Goal: Participate in discussion

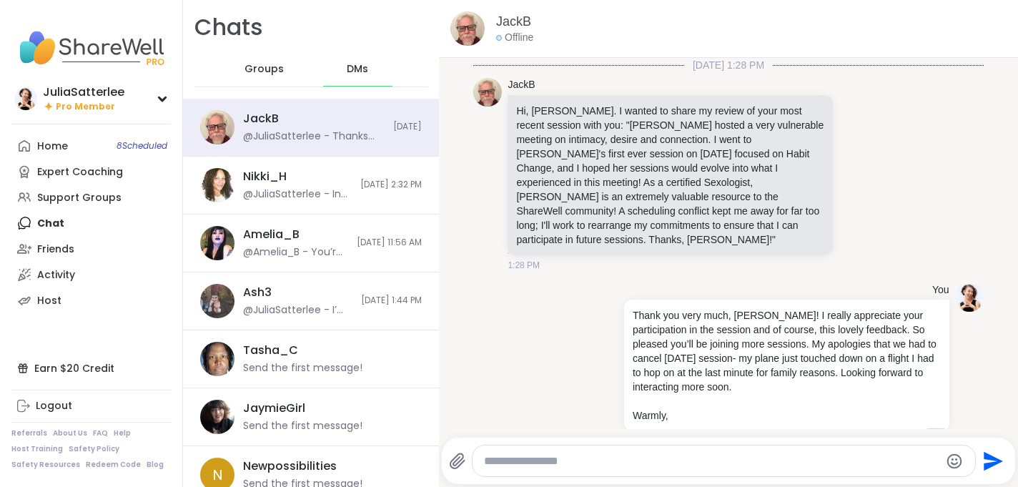
scroll to position [1751, 0]
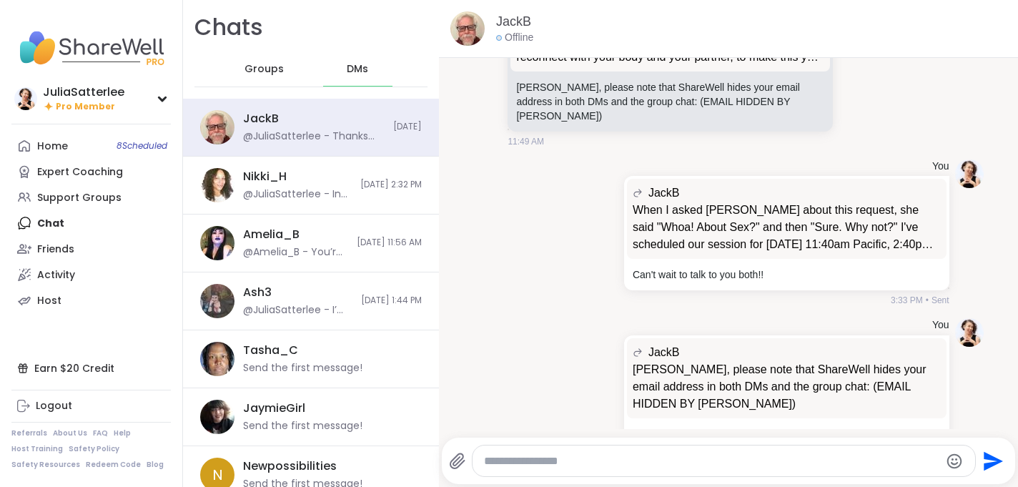
click at [275, 69] on span "Groups" at bounding box center [264, 69] width 39 height 14
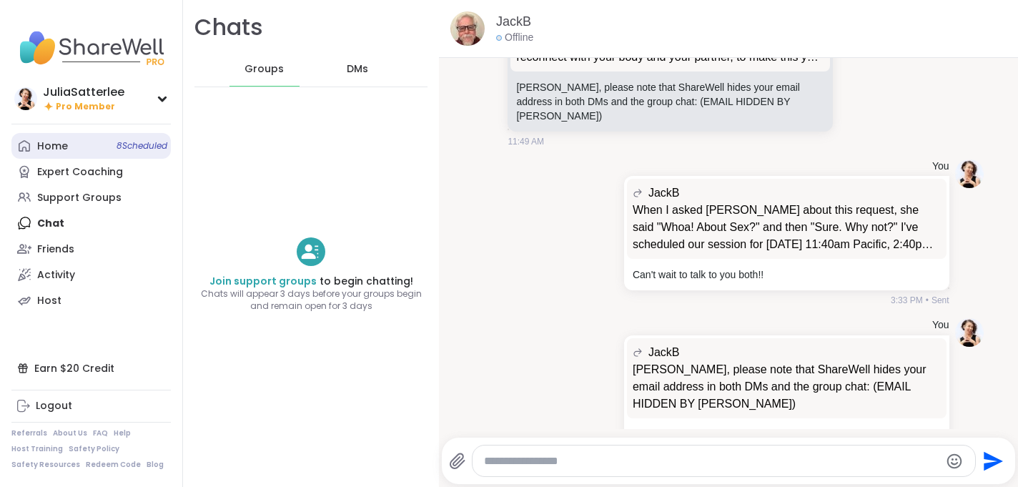
click at [59, 144] on div "Home 8 Scheduled" at bounding box center [52, 146] width 31 height 14
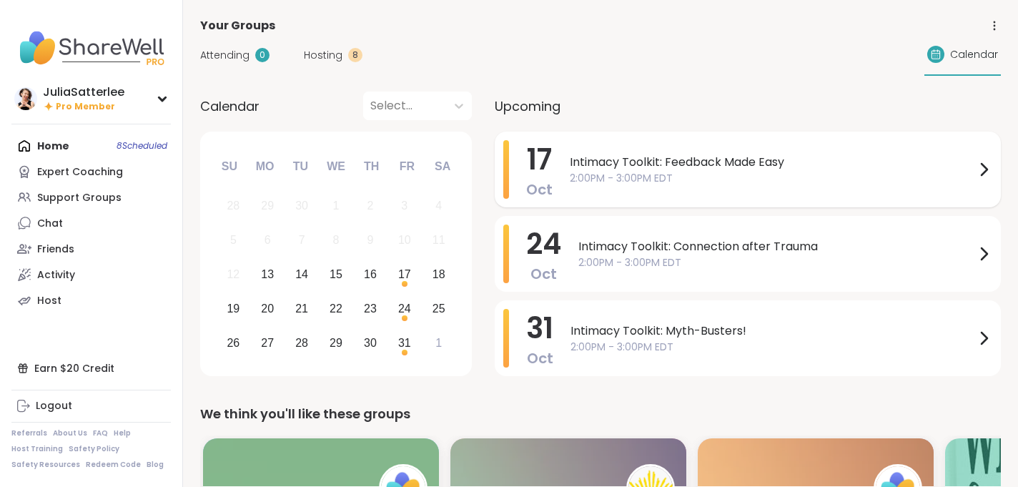
click at [683, 161] on span "Intimacy Toolkit: Feedback Made Easy" at bounding box center [773, 162] width 406 height 17
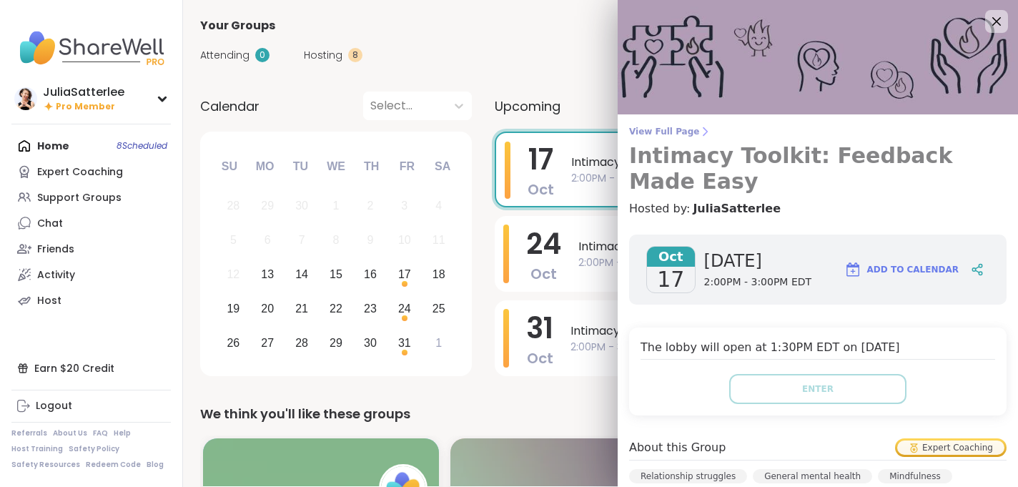
click at [678, 137] on span "View Full Page" at bounding box center [818, 131] width 378 height 11
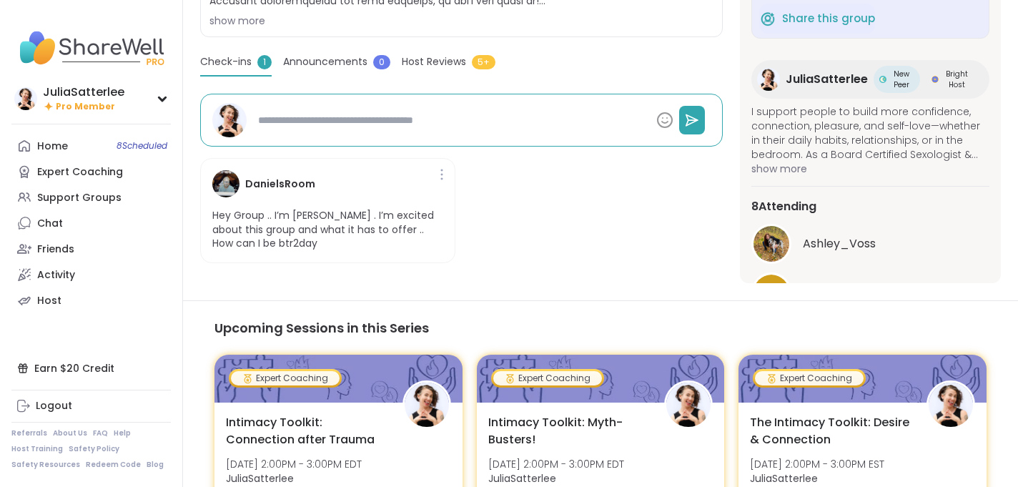
scroll to position [382, 0]
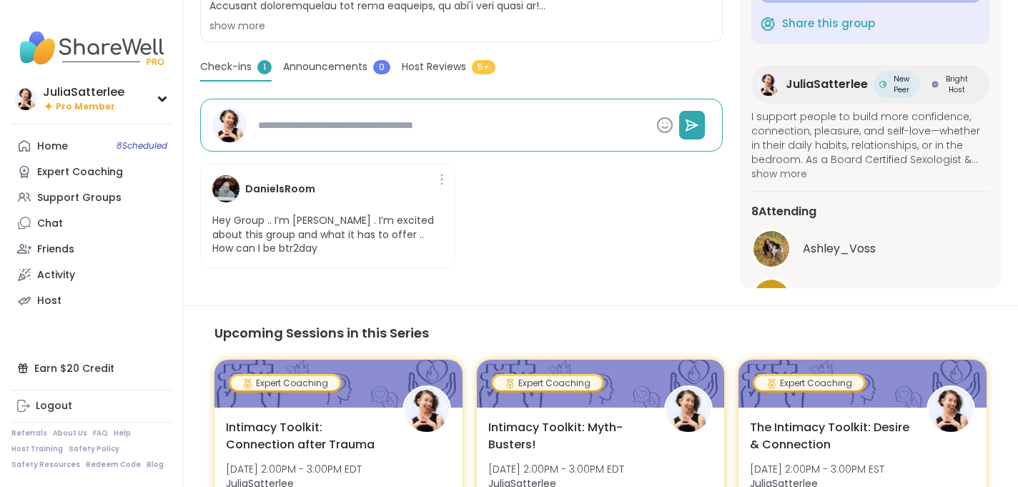
click at [277, 186] on h4 "DanielsRoom" at bounding box center [280, 189] width 70 height 15
click at [221, 183] on img at bounding box center [225, 188] width 27 height 27
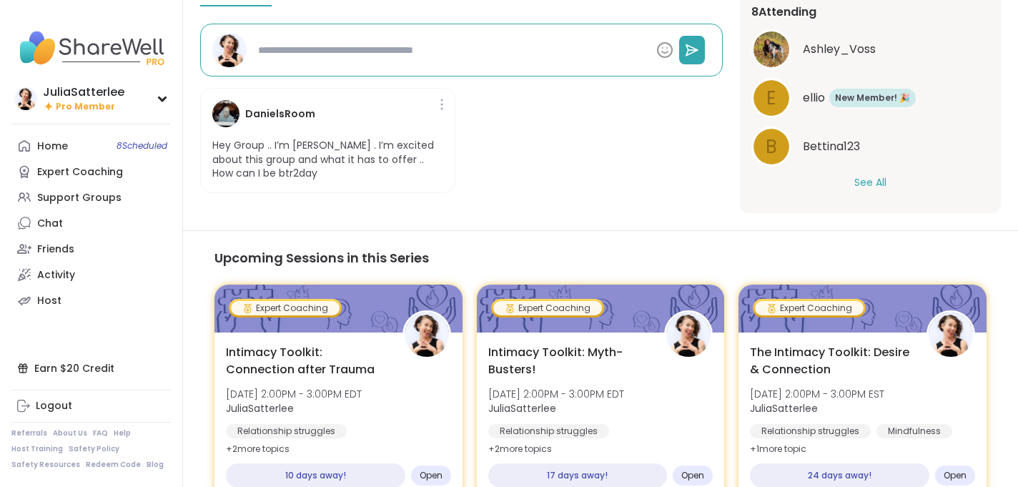
scroll to position [522, 0]
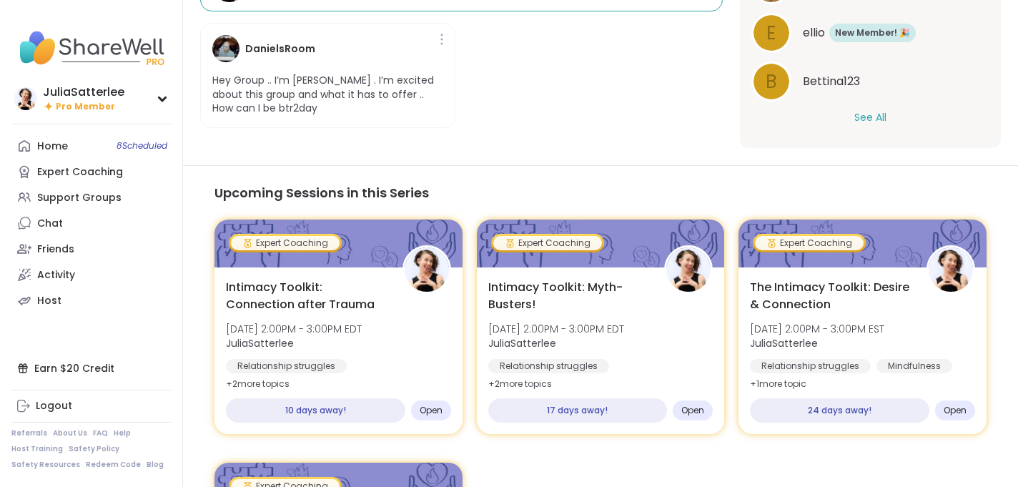
click at [865, 117] on button "See All" at bounding box center [871, 117] width 32 height 15
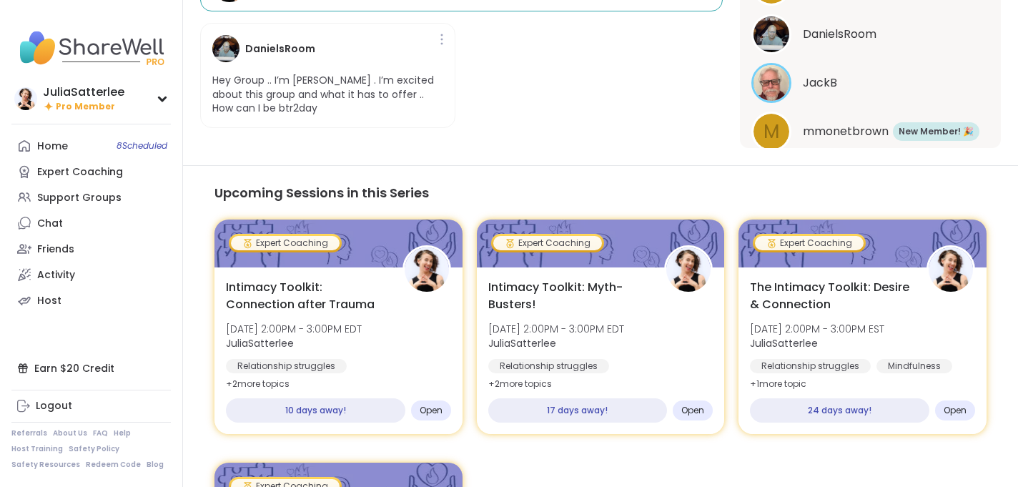
scroll to position [277, 0]
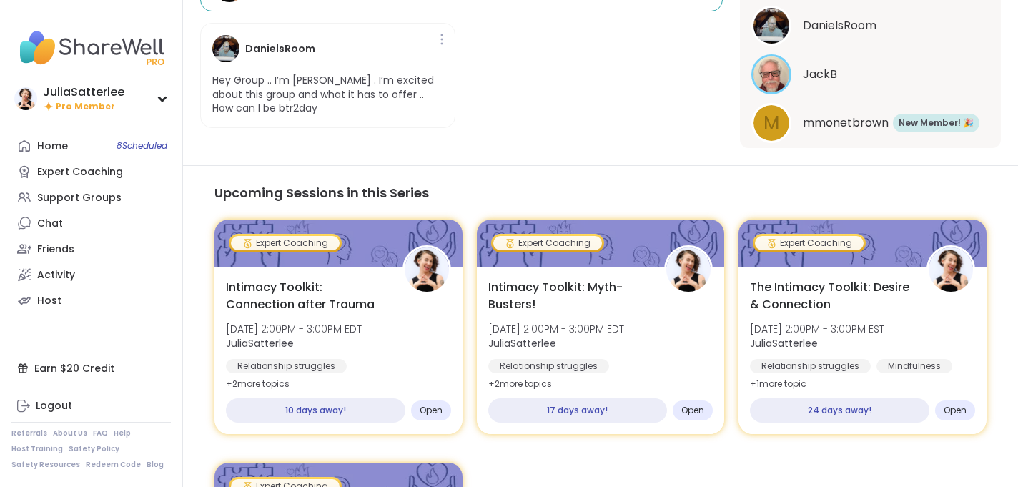
type textarea "*"
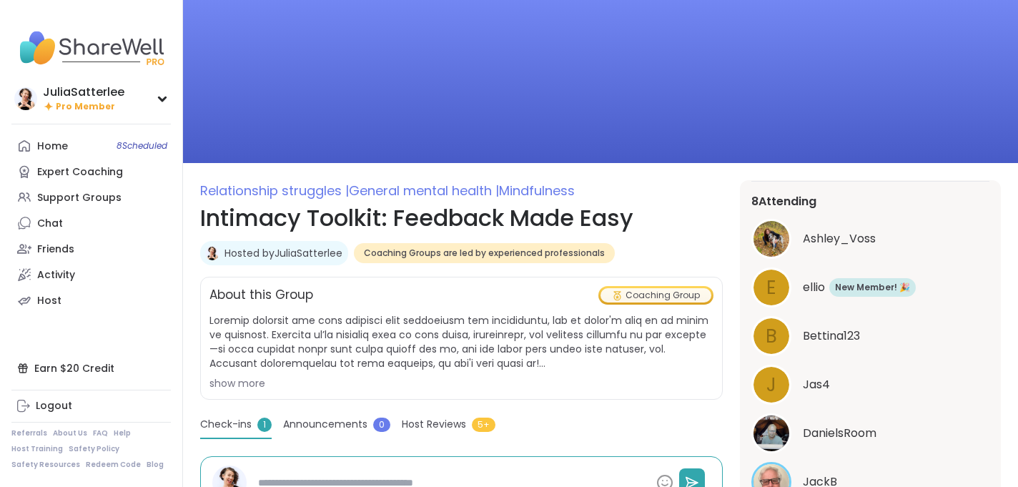
scroll to position [0, 0]
